Goal: Find contact information: Find contact information

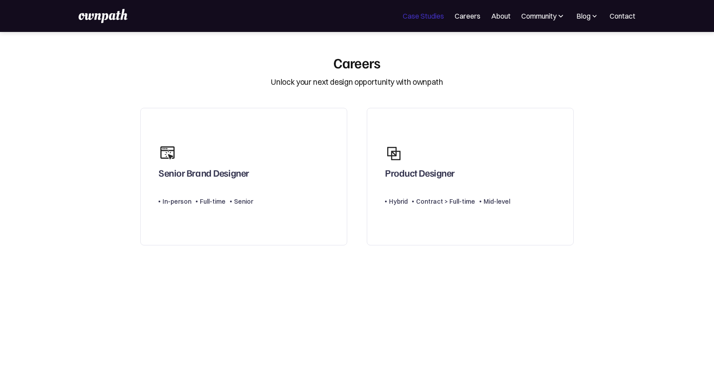
click at [440, 16] on link "Case Studies" at bounding box center [423, 16] width 41 height 11
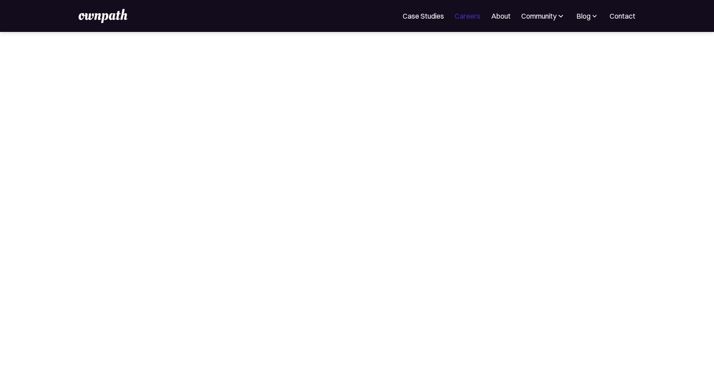
click at [471, 14] on link "Careers" at bounding box center [467, 16] width 26 height 11
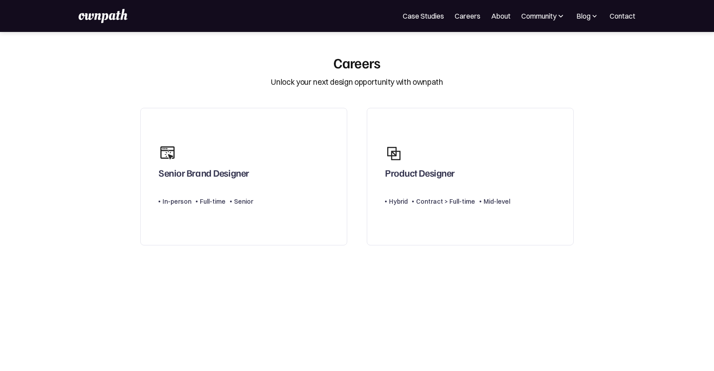
click at [617, 21] on div "For Companies Case Studies Careers About Community Events Resources Design Resi…" at bounding box center [357, 16] width 557 height 14
click at [618, 14] on link "Contact" at bounding box center [622, 16] width 26 height 11
